Goal: Transaction & Acquisition: Purchase product/service

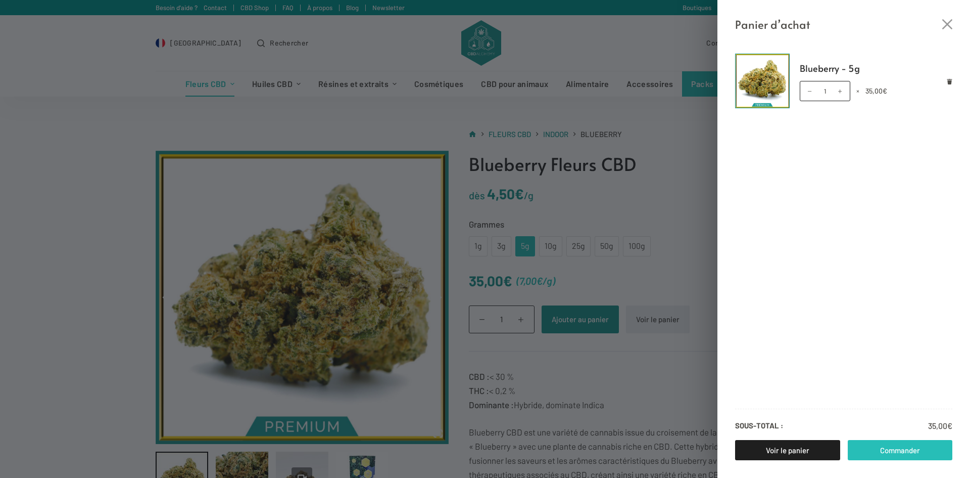
click at [885, 444] on link "Commander" at bounding box center [900, 450] width 105 height 20
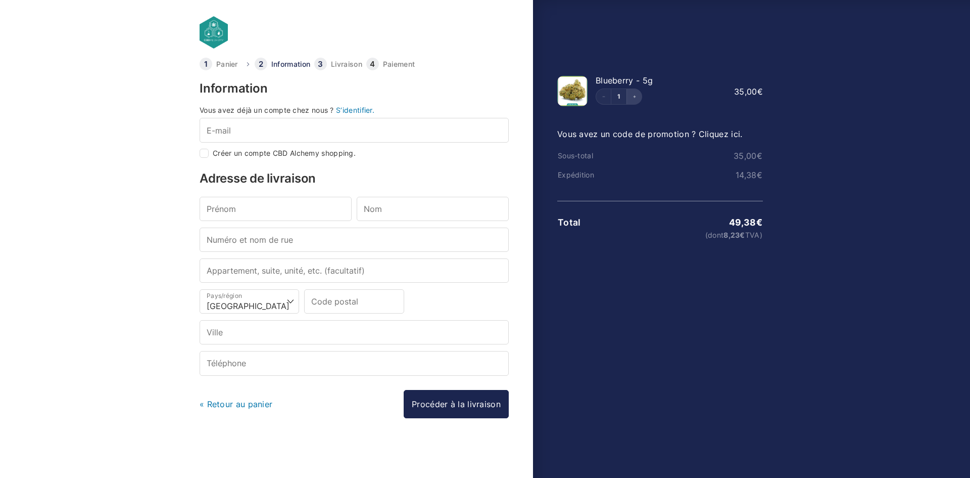
click at [636, 90] on button "Increment" at bounding box center [634, 96] width 15 height 15
click at [634, 93] on button "Increment" at bounding box center [634, 96] width 15 height 15
